Goal: Information Seeking & Learning: Learn about a topic

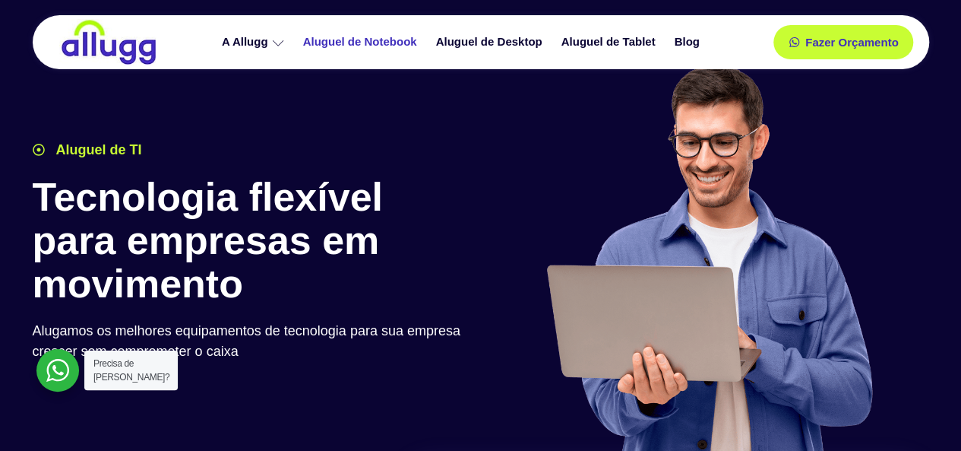
click at [391, 39] on link "Aluguel de Notebook" at bounding box center [362, 42] width 133 height 27
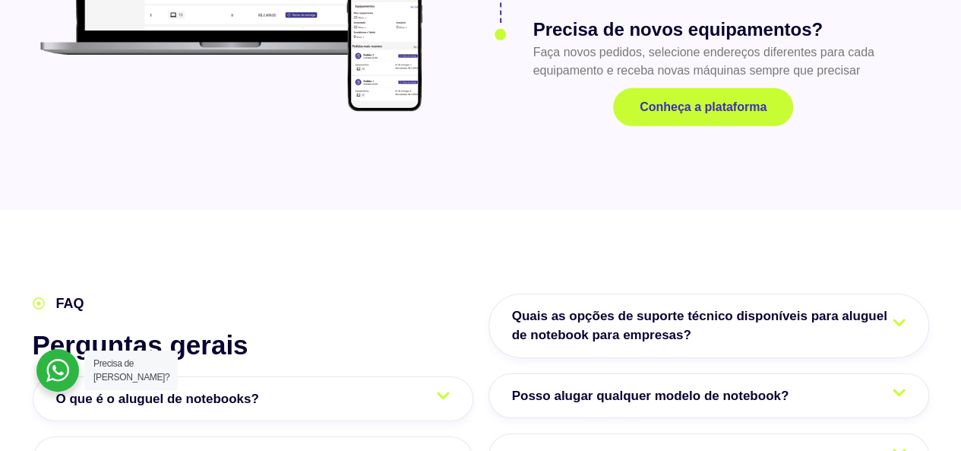
scroll to position [2507, 0]
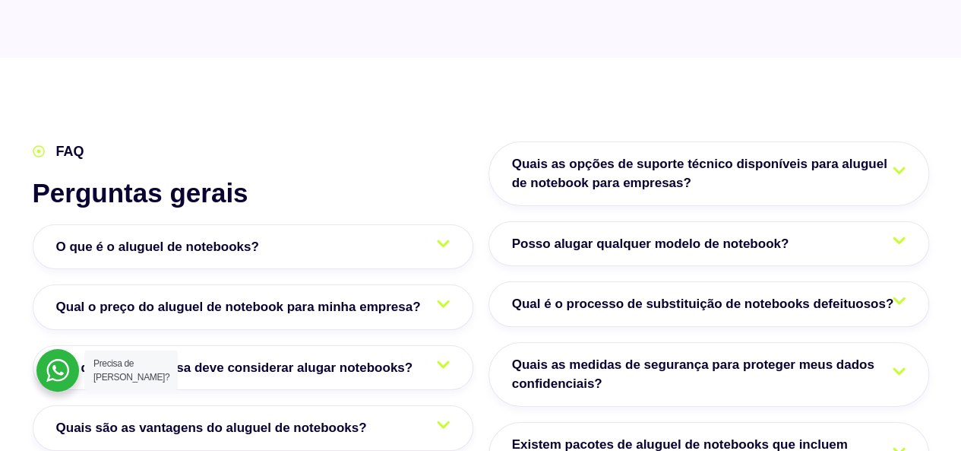
click at [321, 224] on link "O que é o aluguel de notebooks?" at bounding box center [253, 247] width 441 height 46
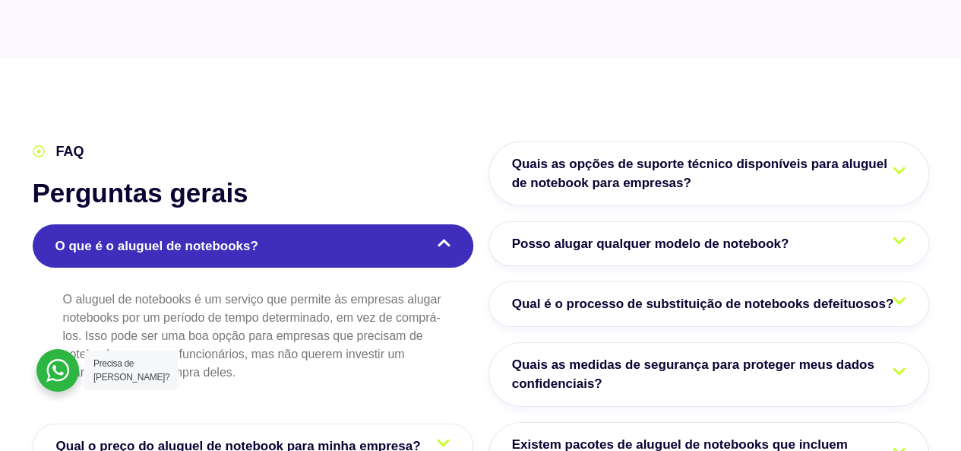
click at [328, 224] on link "O que é o aluguel de notebooks?" at bounding box center [253, 246] width 441 height 44
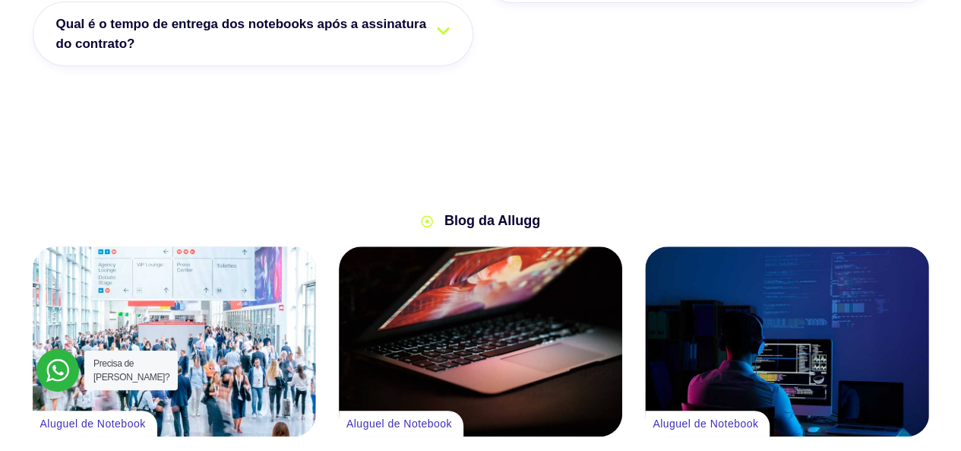
scroll to position [3419, 0]
